Goal: Check status: Check status

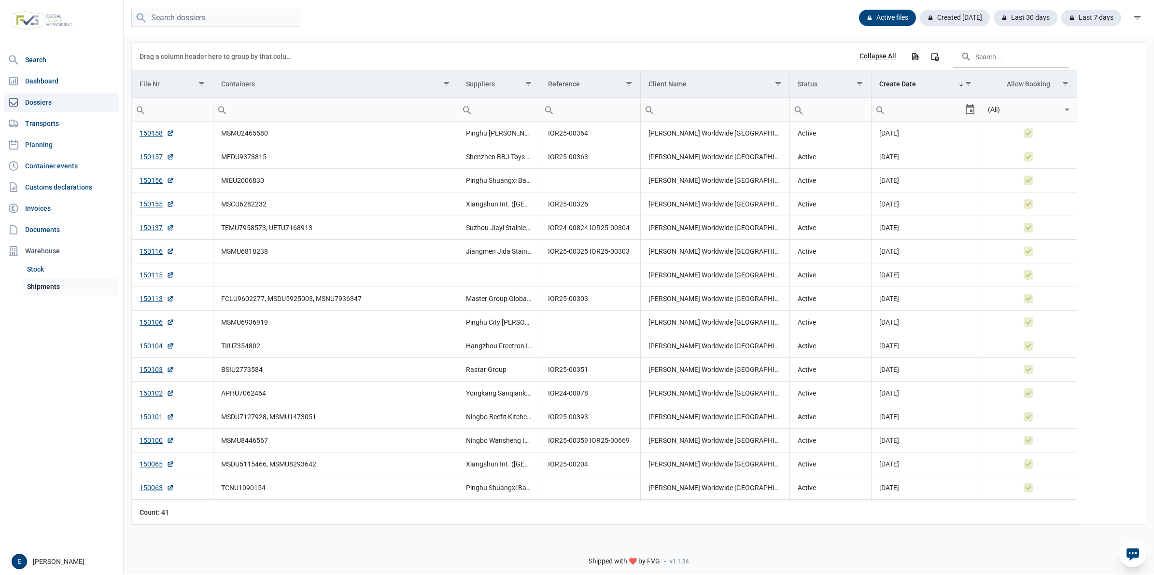
click at [69, 281] on link "Shipments" at bounding box center [71, 286] width 96 height 17
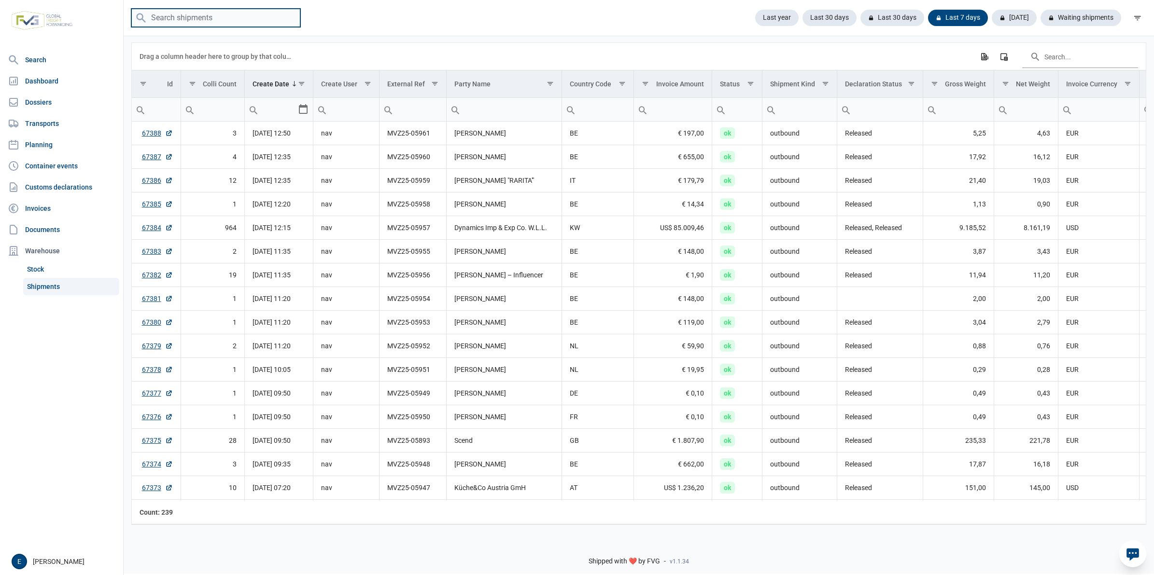
click at [265, 20] on input "search" at bounding box center [215, 18] width 169 height 19
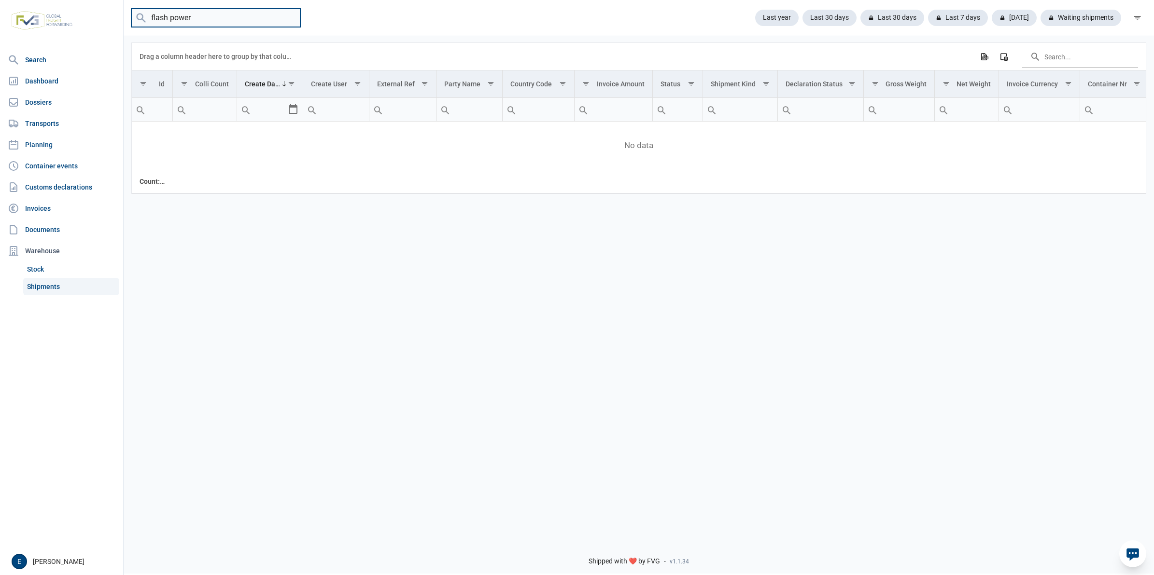
drag, startPoint x: 220, startPoint y: 16, endPoint x: 104, endPoint y: 14, distance: 115.4
click at [104, 14] on div "Search Dashboard Dossiers Transports Planning Container events Customs declarat…" at bounding box center [577, 286] width 1154 height 575
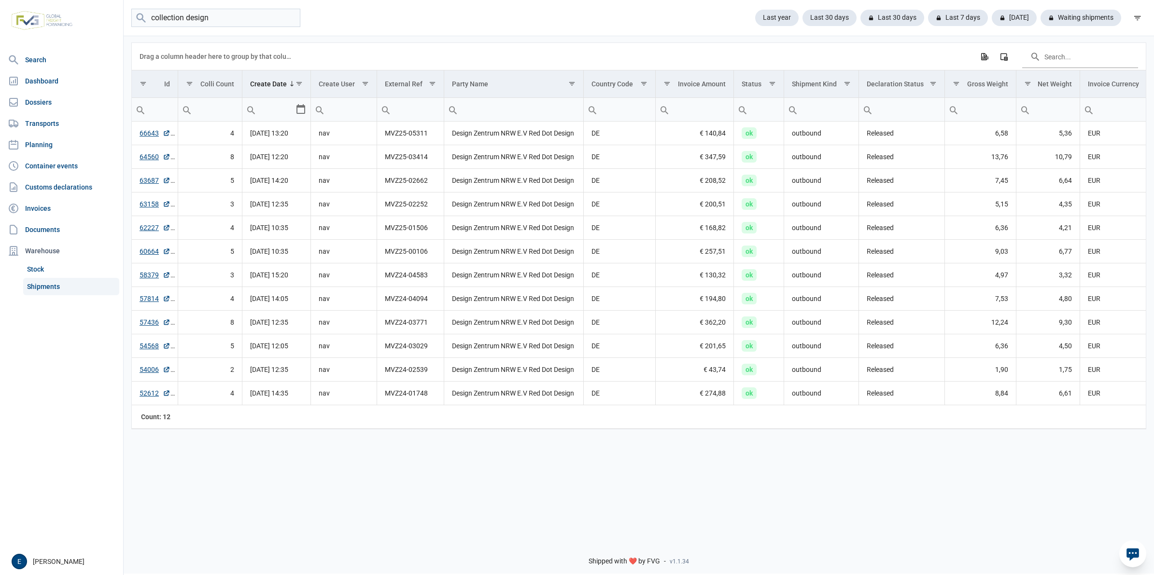
click at [760, 487] on div "Data grid with 12 rows and 18 columns Drag a column header here to group by tha…" at bounding box center [639, 284] width 1030 height 498
click at [252, 19] on input "collection design" at bounding box center [215, 18] width 169 height 19
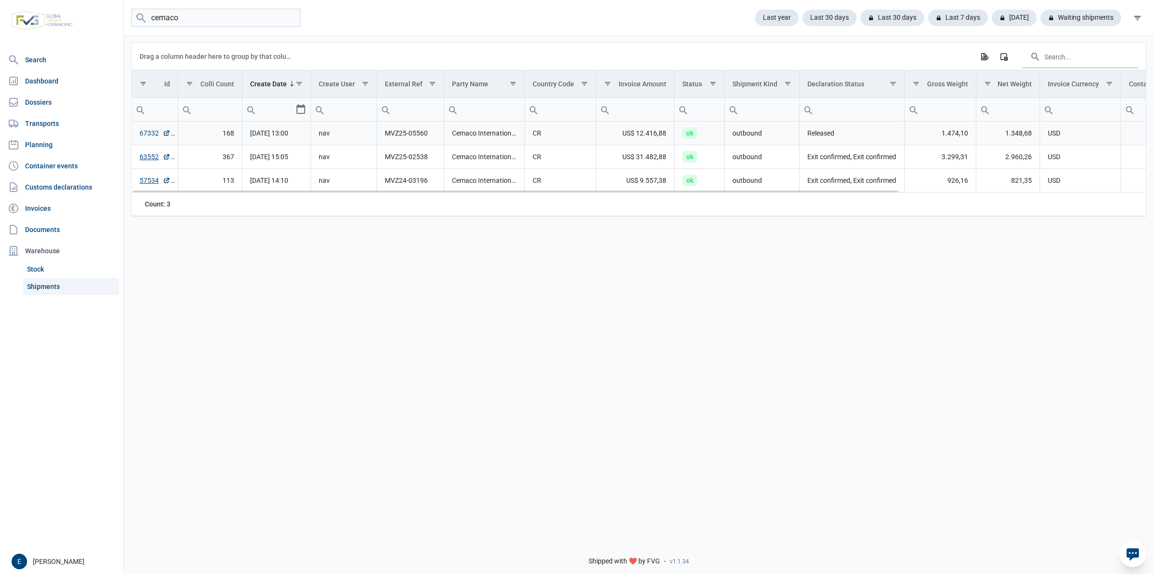
click at [148, 136] on link "67332" at bounding box center [155, 133] width 31 height 10
click at [216, 16] on input "cemaco" at bounding box center [215, 18] width 169 height 19
type input "5881"
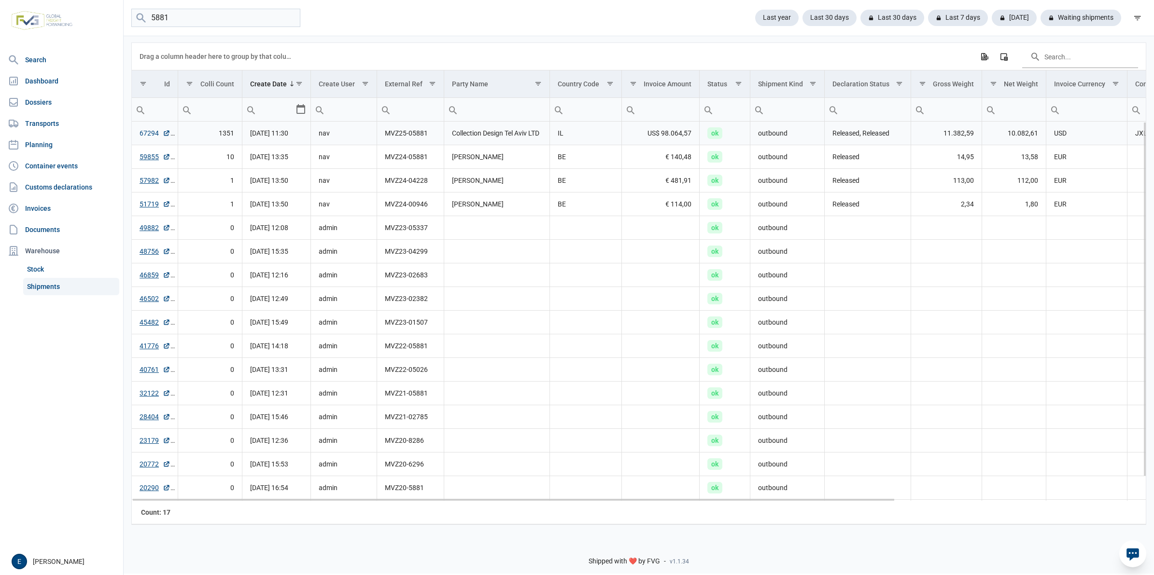
click at [155, 138] on link "67294" at bounding box center [155, 133] width 31 height 10
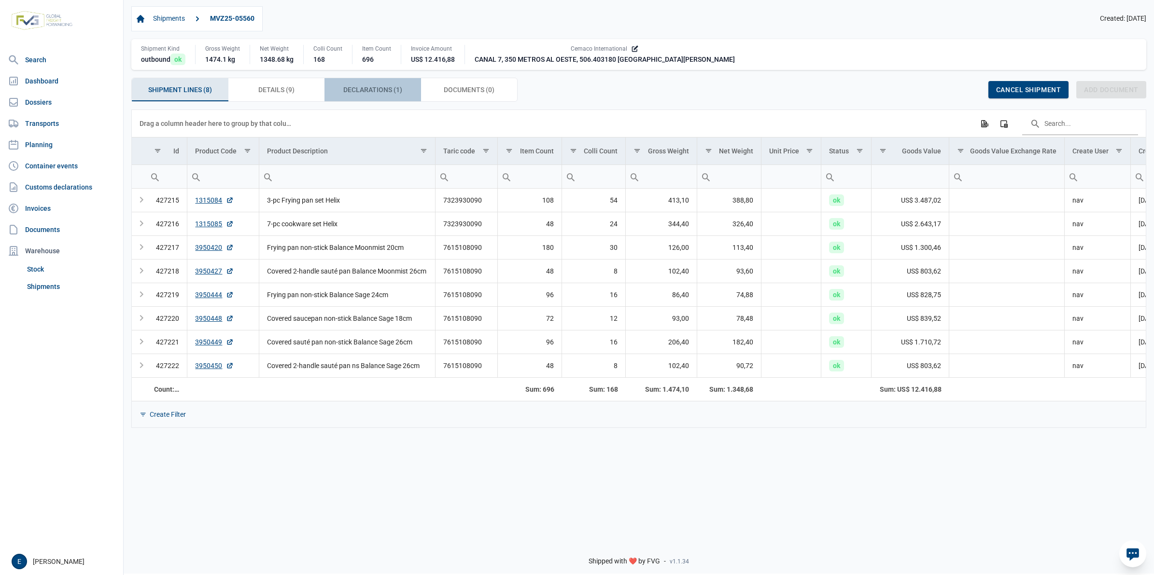
click at [405, 90] on div "Declarations (1) Declarations (1)" at bounding box center [372, 89] width 97 height 23
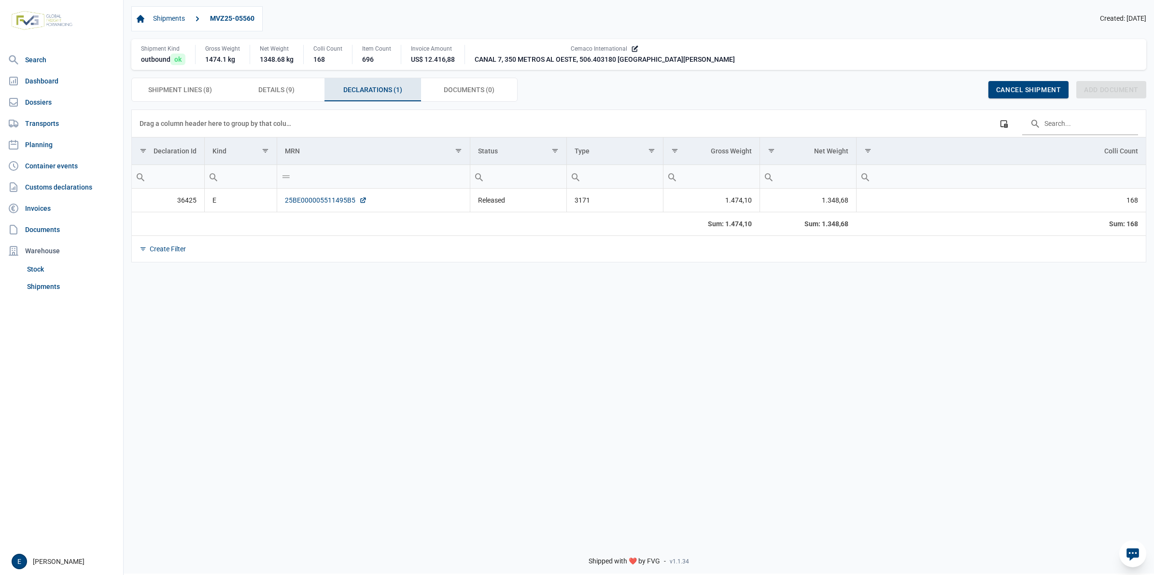
click at [338, 205] on link "25BE000005511495B5" at bounding box center [326, 200] width 82 height 10
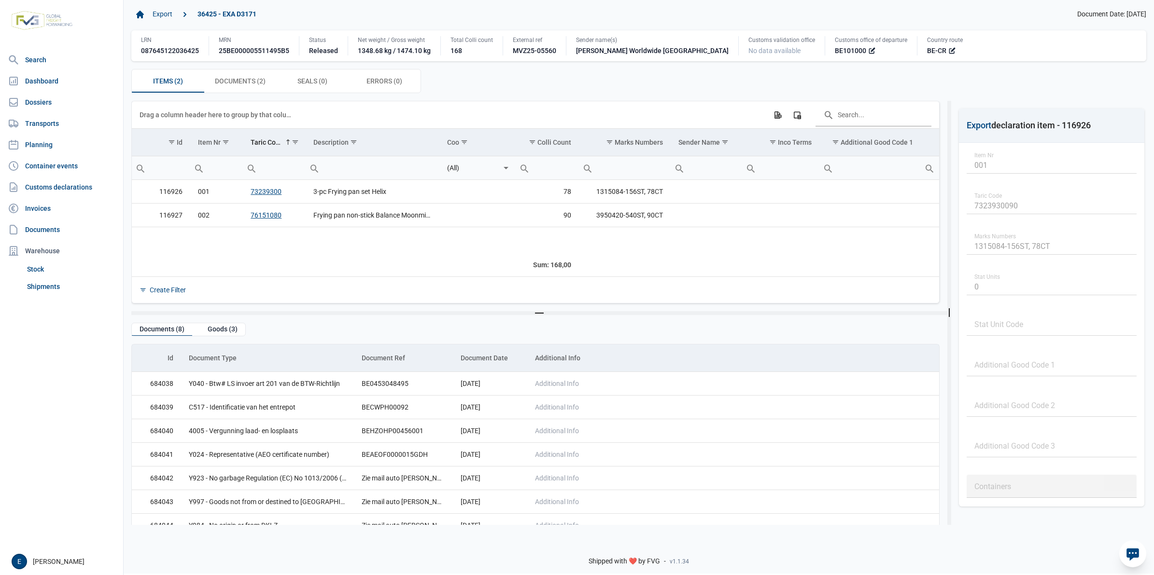
click at [259, 95] on div "Export 36425 - EXA D3171 Document Date: 08-10-2025 LRN 087645122036425 MRN 25BE…" at bounding box center [639, 50] width 1030 height 102
click at [252, 76] on div "Documents (2) Documents (2)" at bounding box center [240, 81] width 72 height 23
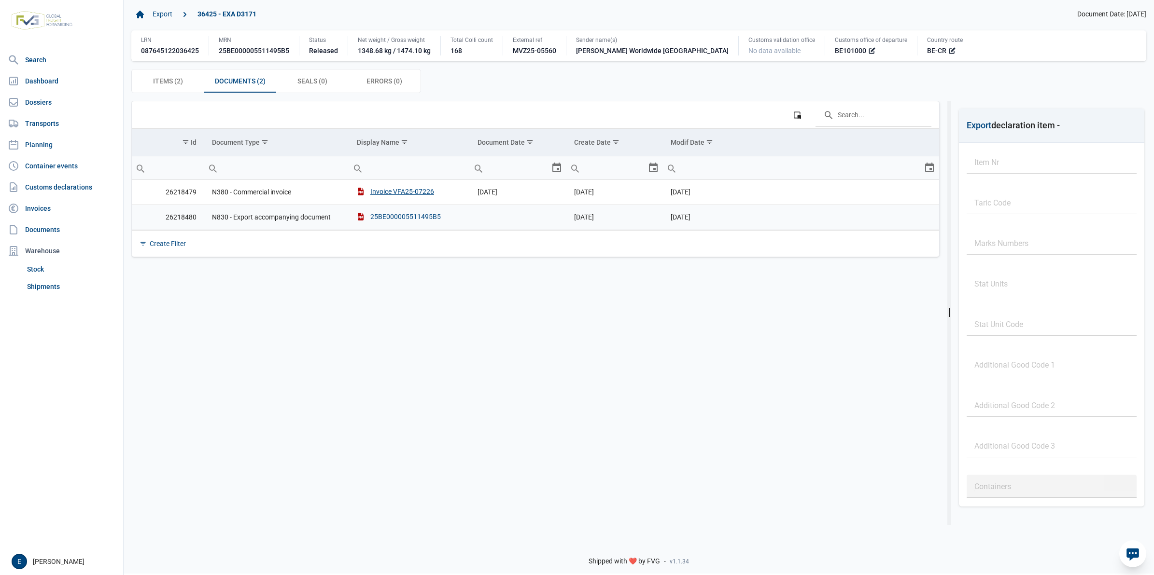
click at [386, 220] on div "25BE000005511495B5" at bounding box center [399, 217] width 84 height 10
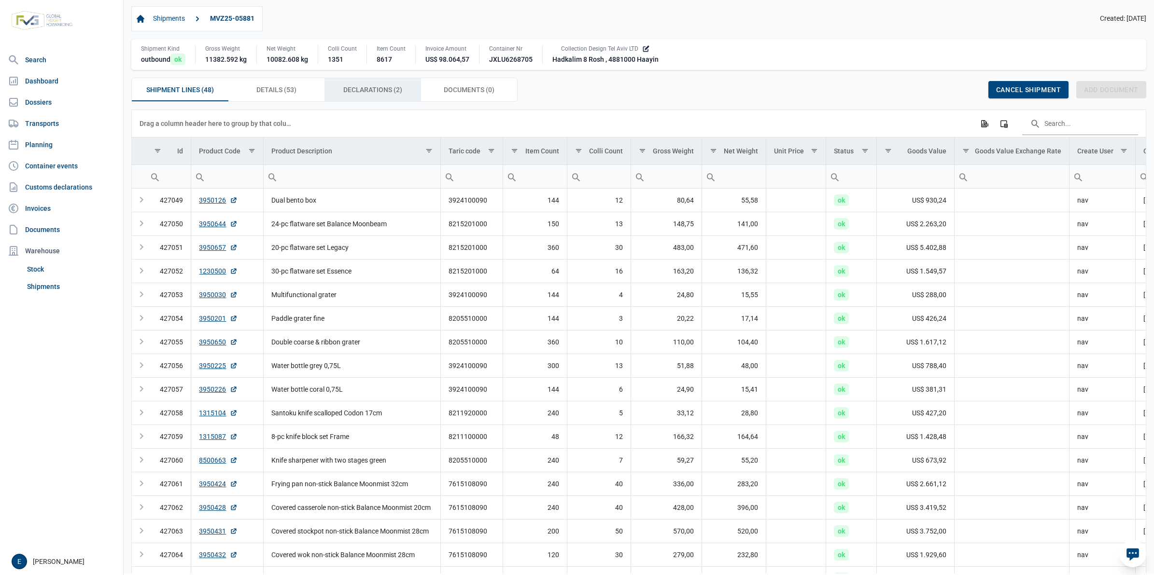
click at [356, 88] on span "Declarations (2) Declarations (2)" at bounding box center [372, 90] width 59 height 12
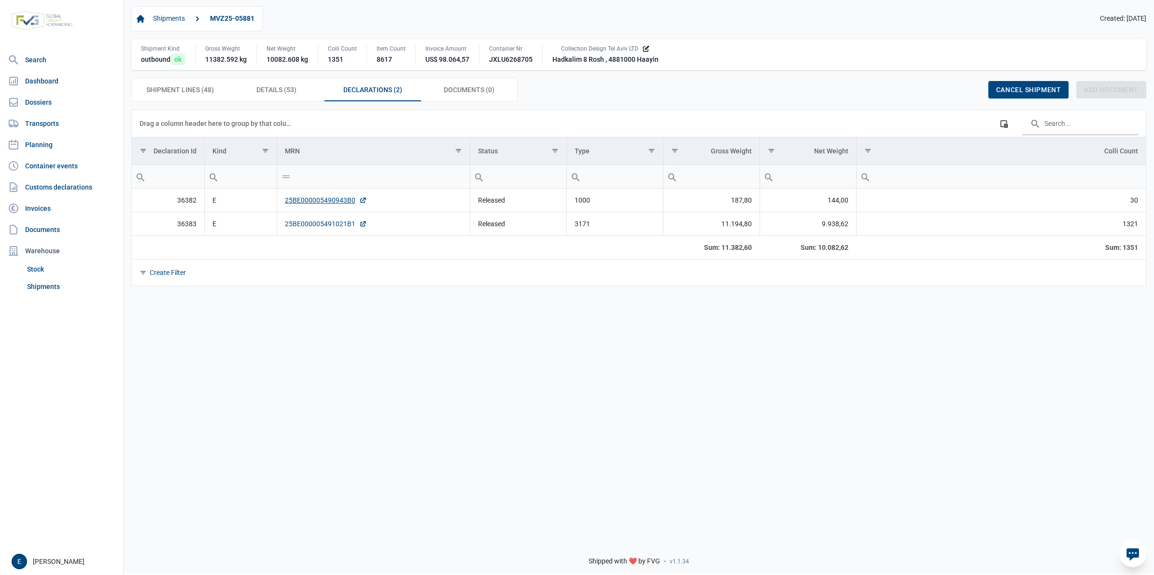
click at [350, 225] on link "25BE000005491021B1" at bounding box center [326, 224] width 82 height 10
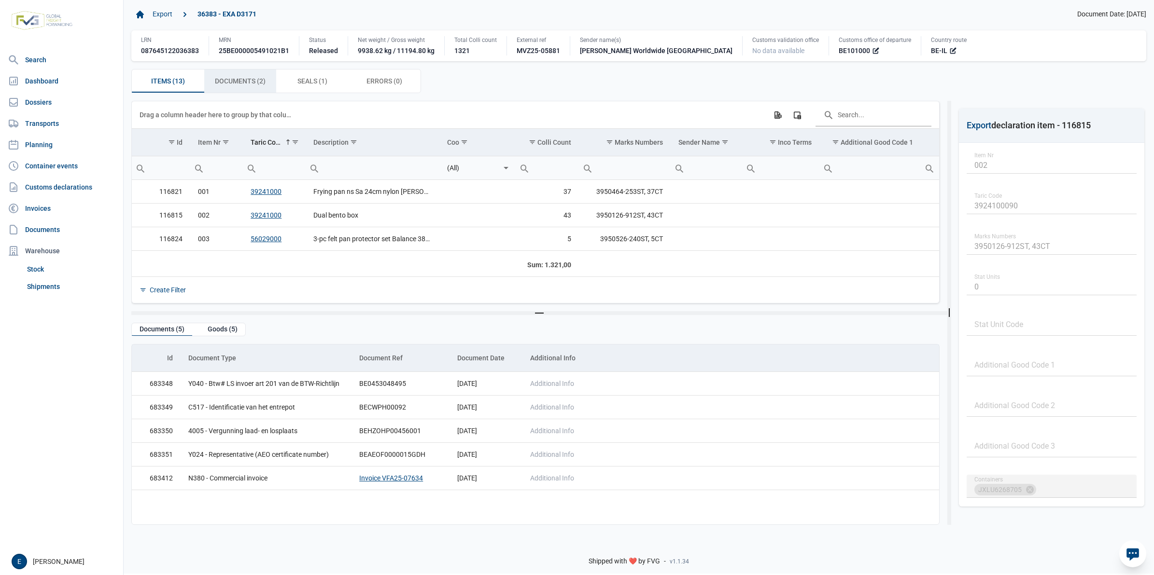
click at [249, 86] on span "Documents (2) Documents (2)" at bounding box center [240, 81] width 51 height 12
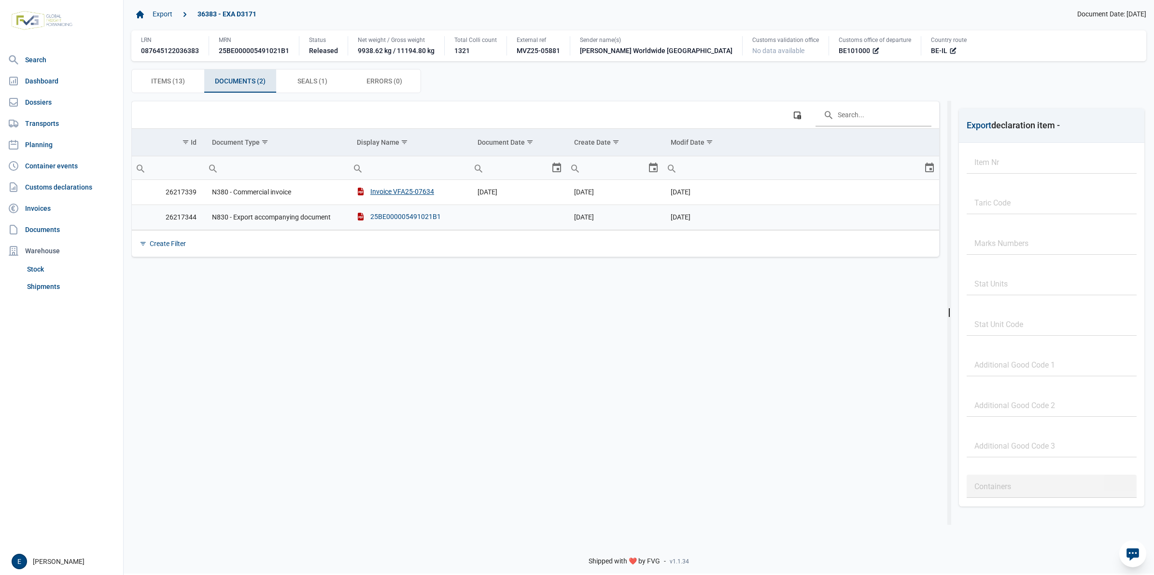
click at [377, 218] on div "25BE000005491021B1" at bounding box center [399, 217] width 84 height 10
